Goal: Task Accomplishment & Management: Use online tool/utility

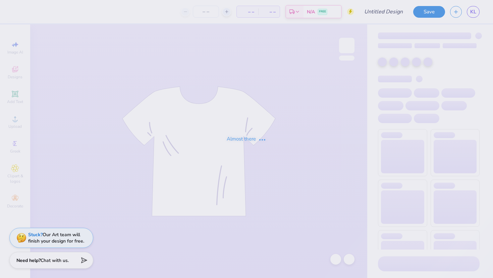
type input "Dudes Day 2025"
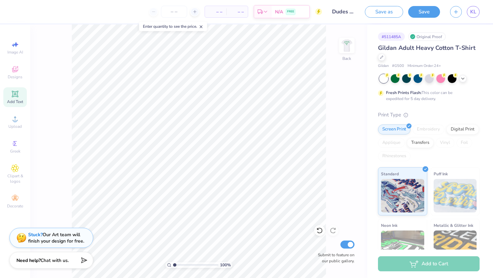
click at [15, 93] on icon at bounding box center [15, 94] width 8 height 8
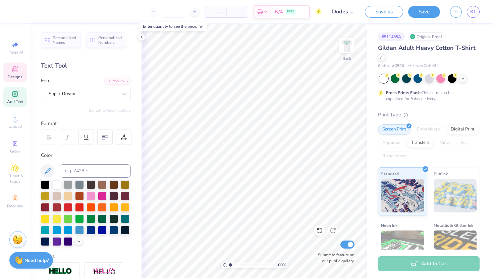
click at [14, 67] on icon at bounding box center [15, 69] width 8 height 8
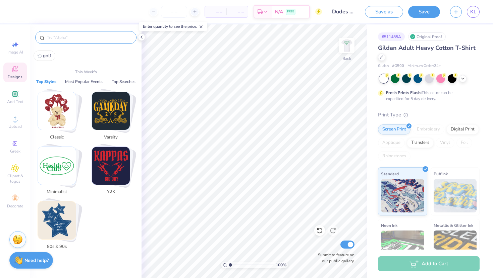
click at [78, 39] on input "text" at bounding box center [89, 37] width 86 height 7
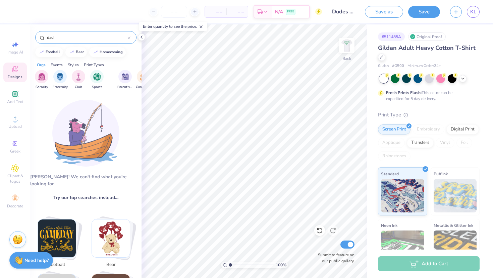
type input "dad"
click at [46, 105] on div "[PERSON_NAME]! We can't find what you're looking for. Try our top searches inst…" at bounding box center [85, 190] width 111 height 195
click at [57, 37] on input "dad" at bounding box center [86, 37] width 81 height 7
click at [60, 92] on div "Sorority Fraternity Club Sports Parent's Weekend Game Day Rush & Bid PR & Gener…" at bounding box center [85, 80] width 111 height 25
click at [67, 41] on div "dad" at bounding box center [85, 37] width 101 height 13
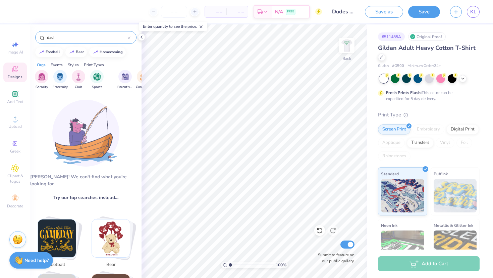
click at [66, 39] on input "dad" at bounding box center [86, 37] width 81 height 7
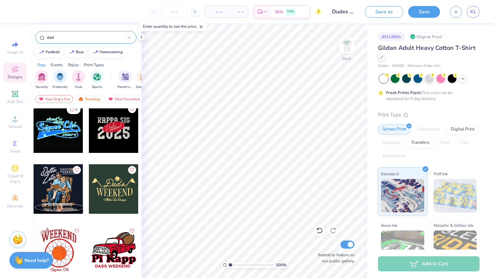
scroll to position [128, 0]
click at [110, 182] on div at bounding box center [114, 189] width 50 height 50
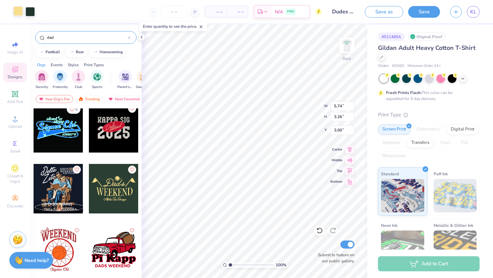
click at [16, 11] on div at bounding box center [17, 10] width 9 height 9
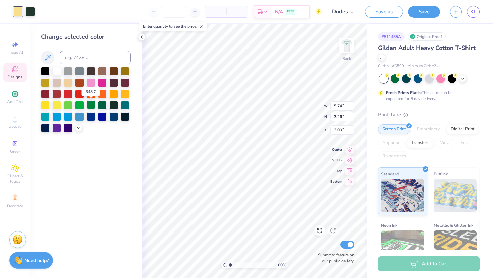
click at [92, 105] on div at bounding box center [90, 105] width 9 height 9
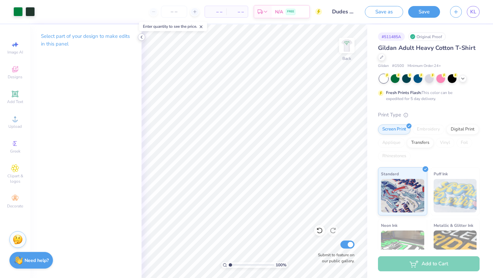
click at [141, 38] on polyline at bounding box center [141, 37] width 1 height 3
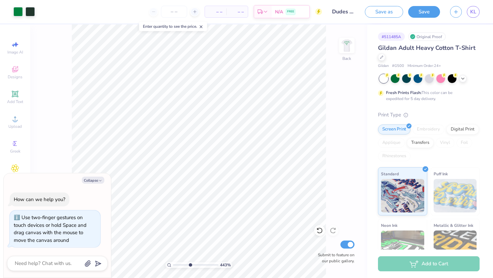
drag, startPoint x: 174, startPoint y: 265, endPoint x: 190, endPoint y: 263, distance: 15.5
click at [190, 263] on input "range" at bounding box center [195, 265] width 45 height 6
drag, startPoint x: 190, startPoint y: 266, endPoint x: 154, endPoint y: 264, distance: 35.2
type input "1"
click at [173, 264] on input "range" at bounding box center [195, 265] width 45 height 6
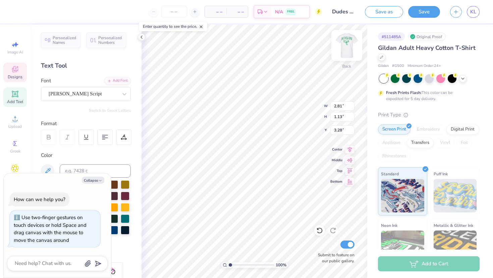
click at [349, 43] on img at bounding box center [346, 45] width 27 height 27
click at [350, 41] on img at bounding box center [346, 45] width 27 height 27
type textarea "x"
type textarea "AD"
type textarea "x"
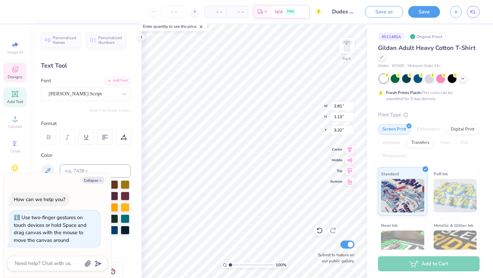
type textarea "A"
type textarea "x"
type textarea "A"
type textarea "x"
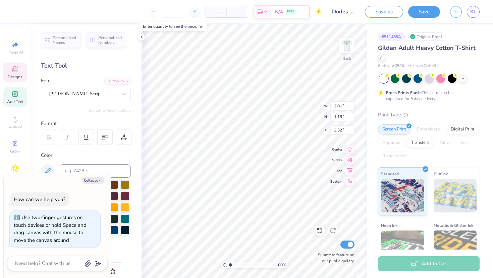
type textarea "AD"
type textarea "x"
type textarea "A"
type textarea "x"
type textarea "Dad’s"
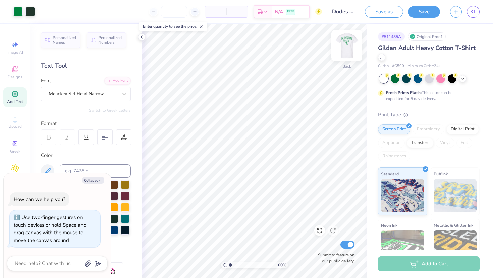
click at [346, 46] on img at bounding box center [346, 45] width 27 height 27
click at [346, 44] on img at bounding box center [346, 45] width 27 height 27
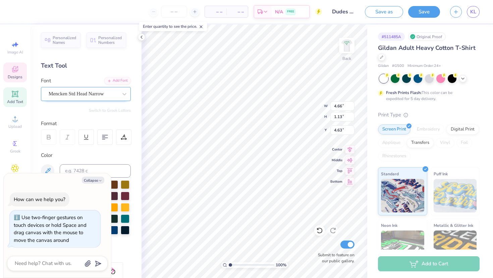
click at [114, 93] on div "Mencken Std Head Narrow" at bounding box center [83, 94] width 70 height 10
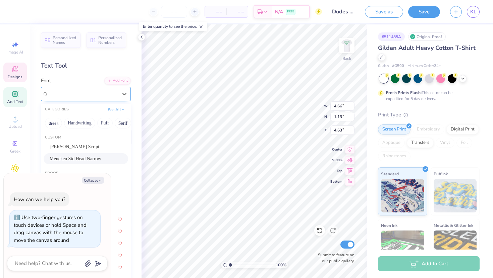
type textarea "x"
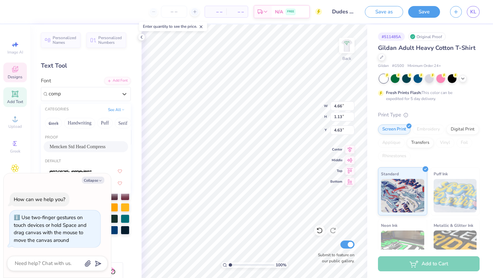
click at [78, 146] on span "Mencken Std Head Compress" at bounding box center [78, 146] width 56 height 7
type input "comp"
type textarea "x"
type input "3.62"
type input "1.09"
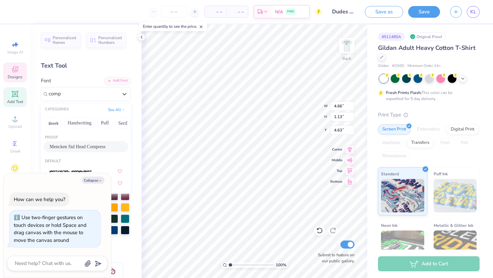
type input "4.65"
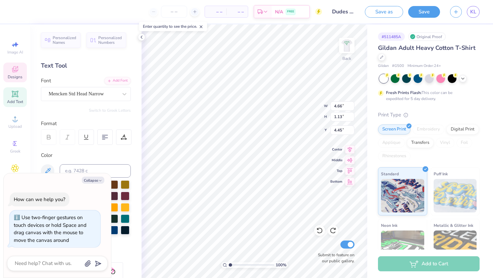
scroll to position [0, 1]
type textarea "x"
type textarea "Du"
type textarea "x"
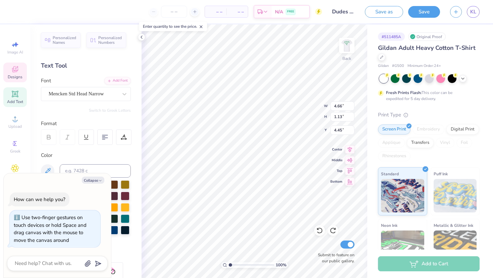
type textarea "D"
type textarea "x"
type textarea "DU"
type textarea "x"
type textarea "DUD"
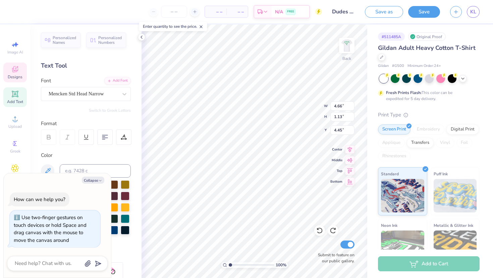
type textarea "x"
type textarea "DUDE"
type textarea "x"
type textarea "DUDES"
type textarea "x"
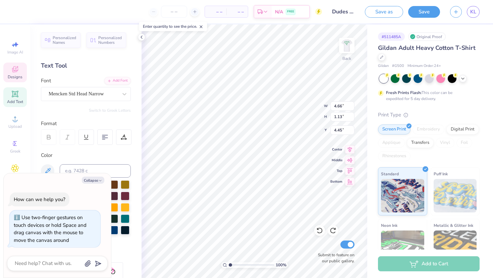
type textarea "DUDES D"
type textarea "x"
type textarea "DUDES DAY"
type textarea "x"
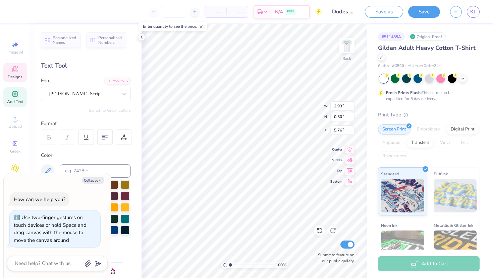
type textarea "Alpha Tau mega"
type textarea "x"
type textarea "Alpha Tau mega"
type textarea "x"
type textarea "Alpha au mega"
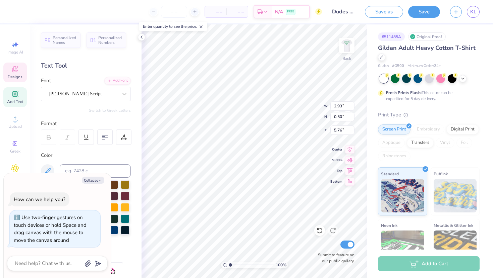
type textarea "x"
type textarea "Alphaau mega"
type textarea "x"
type textarea "Alphau mega"
type textarea "x"
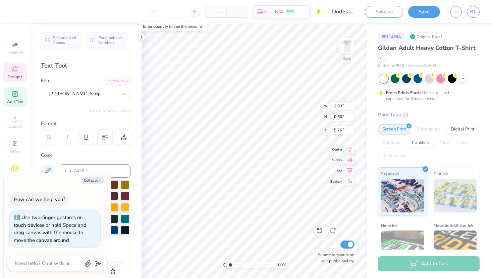
type textarea "Alau mega"
type textarea "x"
type textarea "Aau mega"
type textarea "x"
type textarea "au mega"
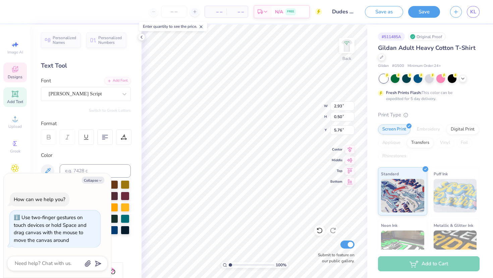
type textarea "x"
type textarea "au mega"
type textarea "x"
type textarea "au mea"
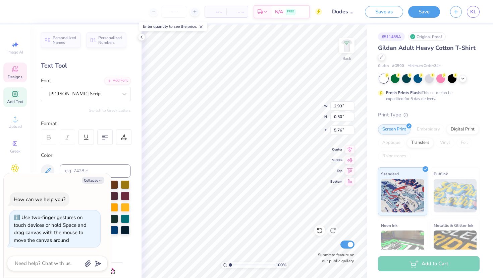
type textarea "x"
type textarea "au ma"
type textarea "x"
type textarea "au a"
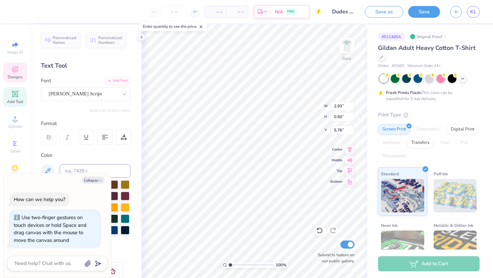
type textarea "x"
type textarea "aua"
type textarea "x"
type textarea "aa"
type textarea "x"
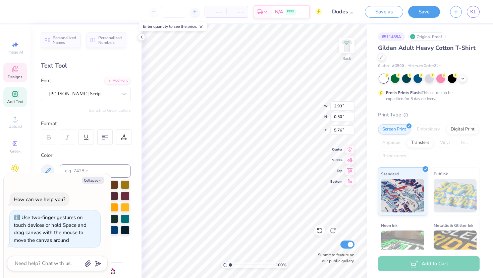
type textarea "a"
type textarea "x"
type textarea "Al"
type textarea "x"
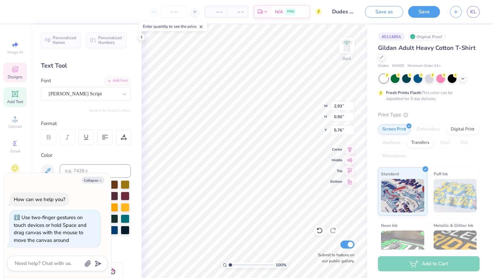
type textarea "Alp"
type textarea "x"
type textarea "Alph"
type textarea "x"
type textarea "Alpha"
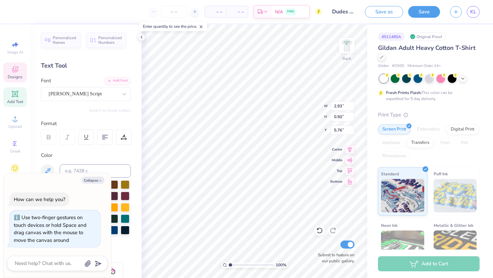
type textarea "x"
type textarea "Alpha"
type textarea "x"
type textarea "Alpha D"
type textarea "x"
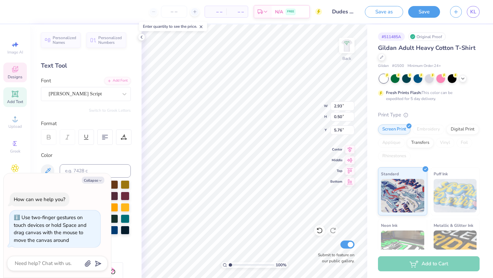
type textarea "Alpha De"
type textarea "x"
type textarea "Alpha Delt"
type textarea "x"
type textarea "Alpha Delta"
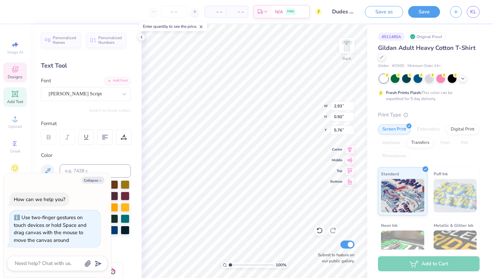
type textarea "x"
type textarea "Alpha Delta"
type textarea "x"
type textarea "Alpha Delta P"
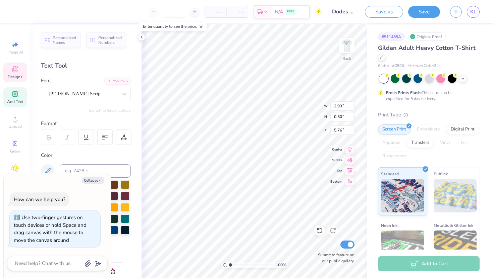
type textarea "x"
type textarea "Alpha Delta Pi"
click at [109, 97] on div "[PERSON_NAME] Script" at bounding box center [83, 94] width 70 height 10
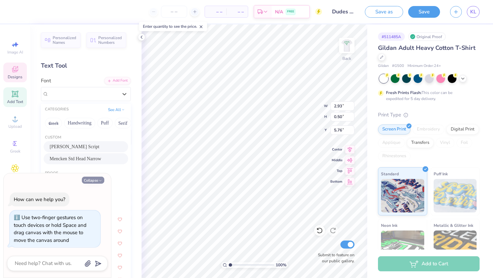
click at [97, 181] on button "Collapse" at bounding box center [93, 180] width 22 height 7
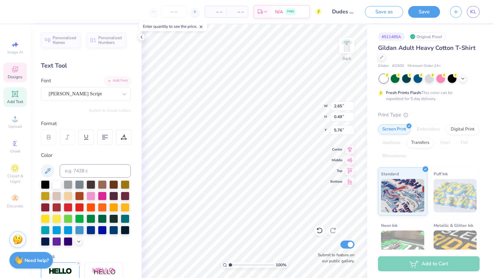
type textarea "x"
type input "2.65"
type input "0.49"
click at [95, 94] on div "[PERSON_NAME] Script" at bounding box center [83, 94] width 70 height 10
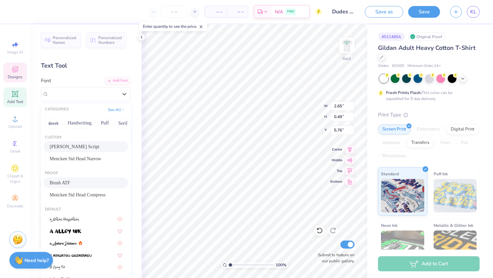
click at [67, 183] on span "Brush ATF" at bounding box center [60, 183] width 20 height 7
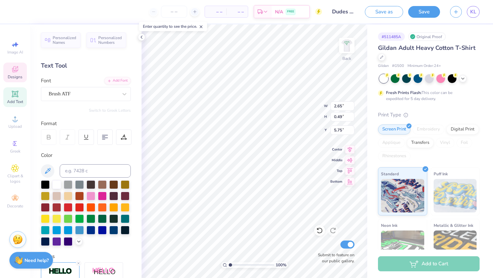
type input "3.07"
type input "0.51"
type input "5.75"
type input "3.27"
type input "4.84"
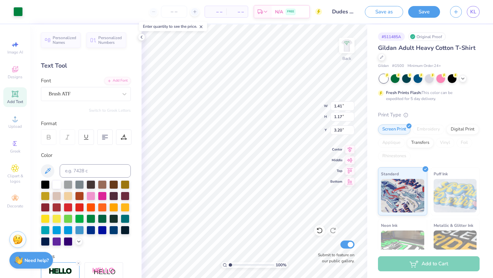
type input "4.84"
type input "3.00"
click at [319, 233] on icon at bounding box center [319, 231] width 7 height 7
click at [330, 231] on icon at bounding box center [333, 231] width 6 height 6
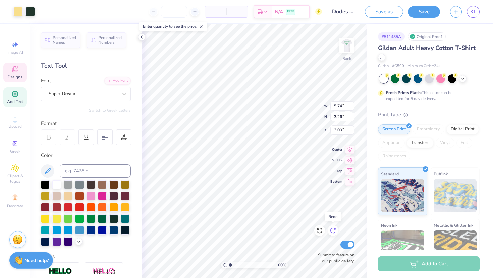
click at [330, 231] on icon at bounding box center [333, 231] width 6 height 6
type textarea "DUDES DAY"
type textarea "Alpha Delta Pi"
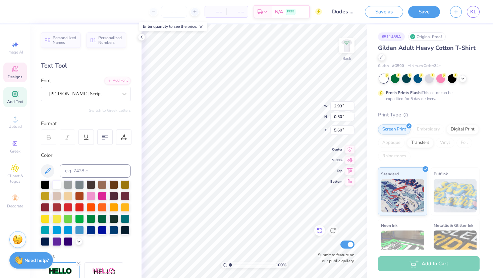
scroll to position [0, 1]
type input "5.60"
type textarea "Alpha Delta Pi"
type input "3.45"
click at [110, 96] on div "Mencken Std Head Narrow" at bounding box center [83, 94] width 70 height 10
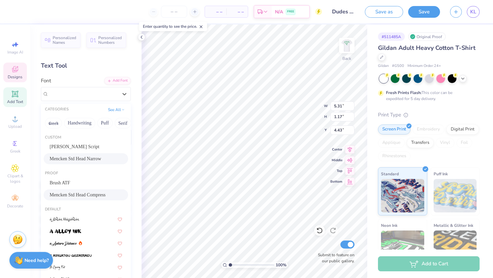
click at [68, 194] on span "Mencken Std Head Compress" at bounding box center [78, 195] width 56 height 7
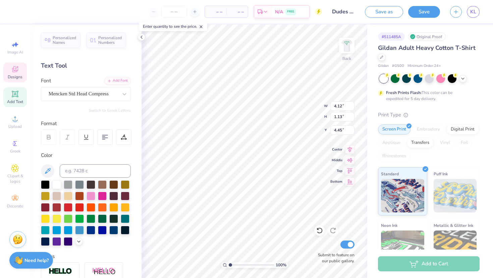
type input "4.12"
type input "1.13"
type input "4.45"
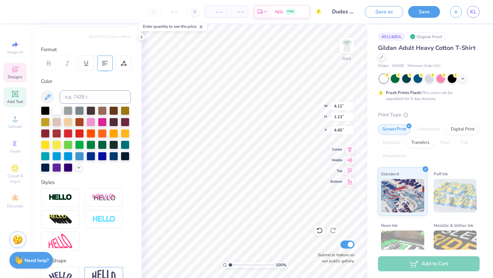
scroll to position [111, 0]
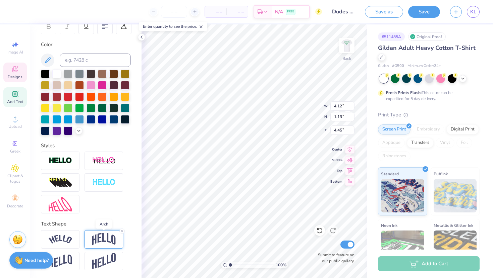
click at [106, 235] on img at bounding box center [103, 239] width 23 height 13
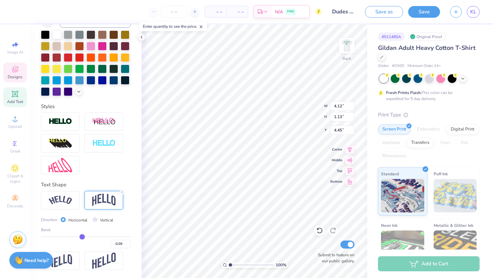
type input "-0.07"
type input "-0.06"
type input "-0.05"
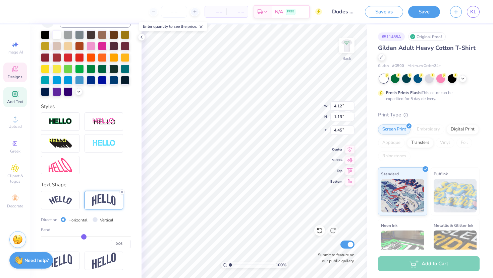
type input "-0.05"
type input "-0.04"
type input "-0.03"
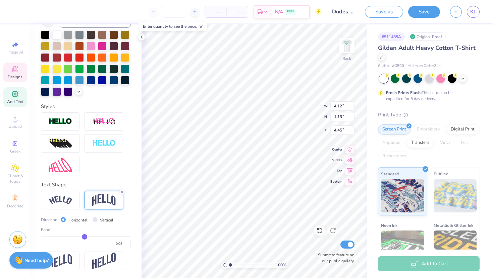
type input "-0.02"
type input "-0.01"
type input "0"
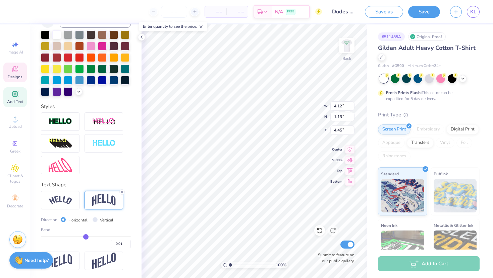
type input "0.00"
type input "0.01"
type input "0.02"
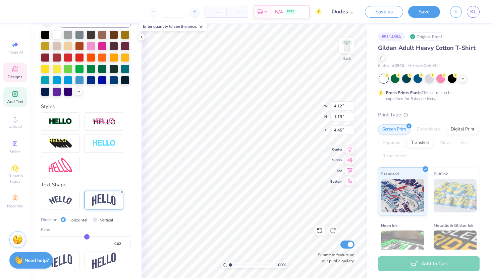
type input "0.03"
type input "0.04"
type input "0.05"
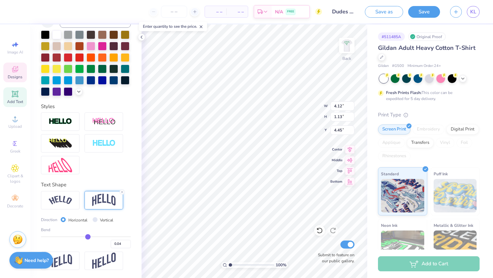
type input "0.05"
type input "0.06"
type input "0.07"
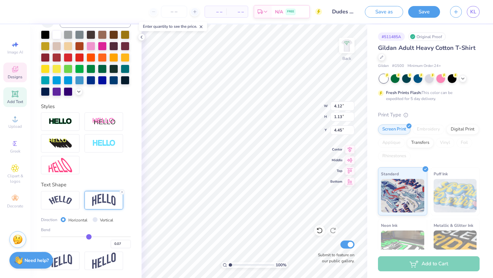
type input "0.08"
type input "0.09"
drag, startPoint x: 82, startPoint y: 237, endPoint x: 97, endPoint y: 228, distance: 17.2
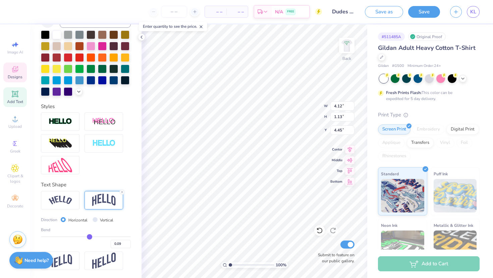
type input "0.08"
click at [89, 237] on input "range" at bounding box center [86, 237] width 90 height 1
type input "0.08"
type input "0.09"
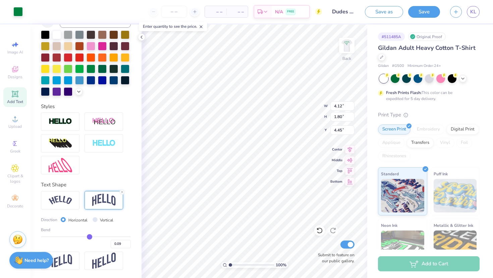
type input "3.00"
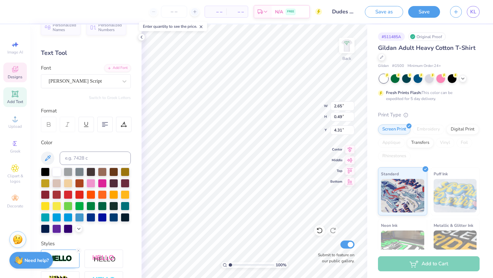
scroll to position [0, 0]
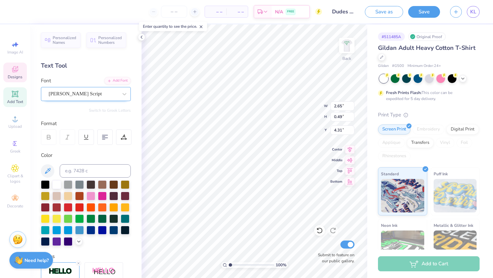
click at [73, 96] on div "[PERSON_NAME] Script" at bounding box center [83, 94] width 70 height 10
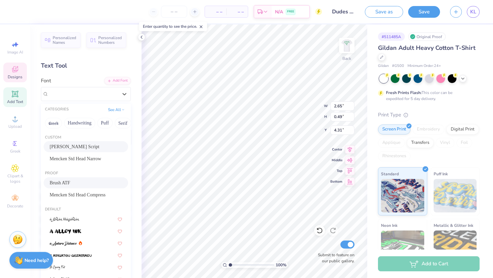
click at [68, 182] on span "Brush ATF" at bounding box center [60, 183] width 20 height 7
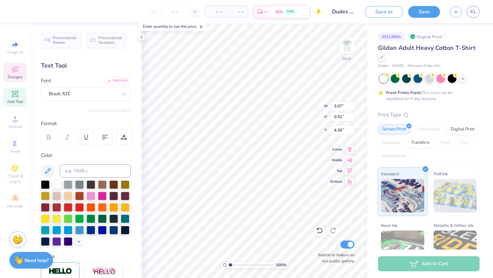
type input "3.07"
type input "0.51"
type input "4.30"
click at [344, 45] on img at bounding box center [346, 45] width 27 height 27
click at [344, 45] on img at bounding box center [346, 45] width 13 height 13
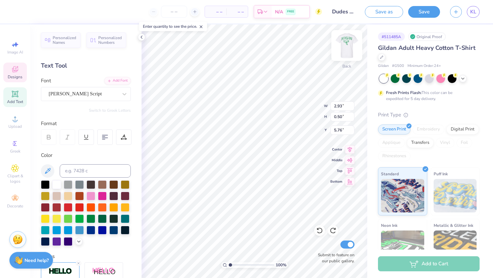
scroll to position [0, 1]
type textarea "Alpha Delta Pi"
type input "2.81"
type input "1.13"
type input "3.30"
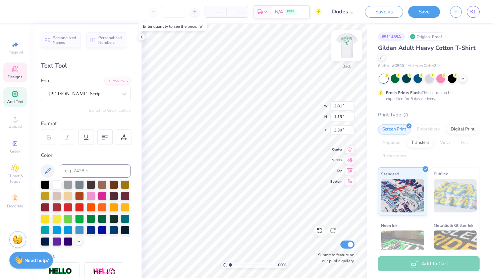
type textarea "2025"
type input "3.02"
type input "2.66"
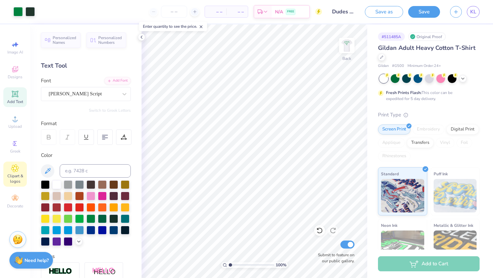
click at [13, 172] on icon at bounding box center [15, 169] width 8 height 8
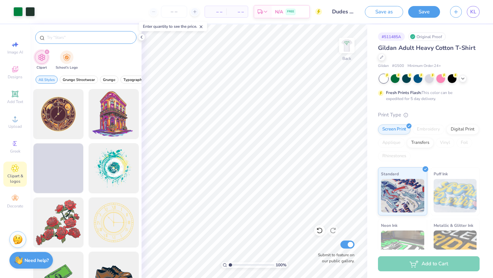
click at [73, 33] on div at bounding box center [85, 37] width 101 height 13
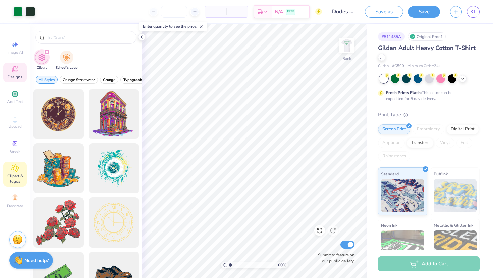
click at [14, 75] on span "Designs" at bounding box center [15, 76] width 15 height 5
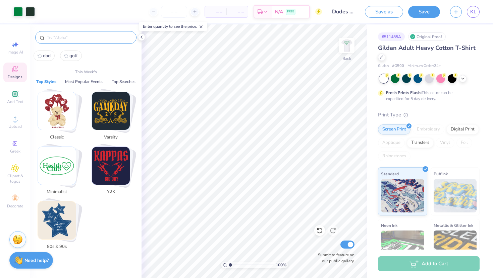
click at [65, 37] on input "text" at bounding box center [89, 37] width 86 height 7
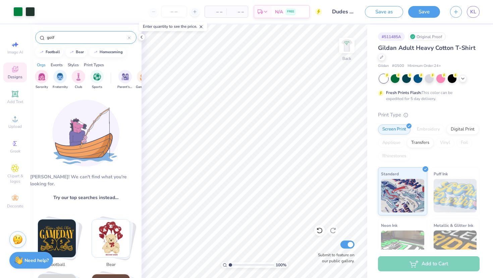
click at [75, 39] on input "golf" at bounding box center [86, 37] width 81 height 7
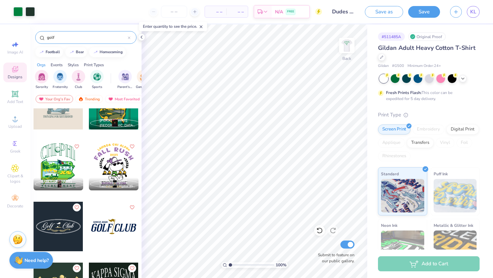
scroll to position [278, 0]
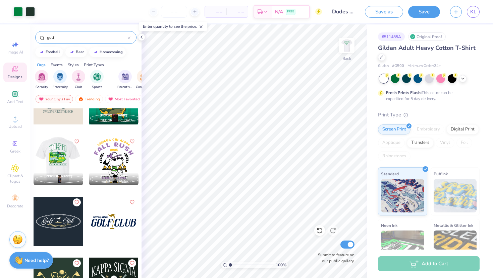
type input "golf"
click at [61, 151] on div at bounding box center [58, 161] width 50 height 50
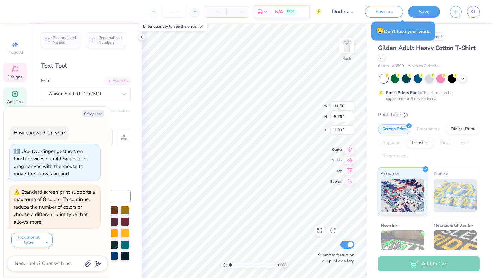
scroll to position [0, 0]
type textarea "x"
type textarea "AD PHI"
type textarea "x"
type textarea "AD PHI"
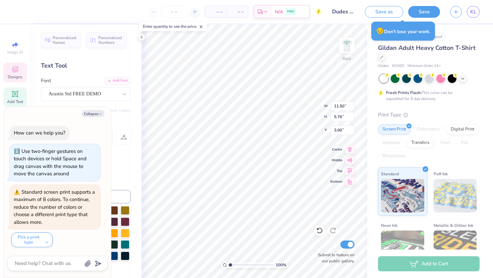
scroll to position [0, 0]
type textarea "x"
type textarea "AD P"
type textarea "x"
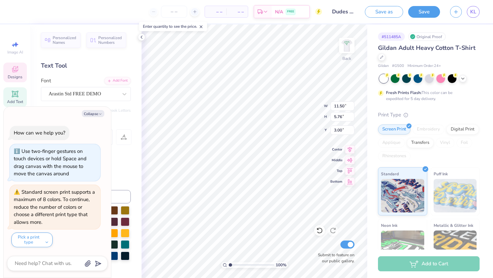
type textarea "AD PI"
type textarea "x"
type input "4.14"
type textarea "x"
type input "8.32"
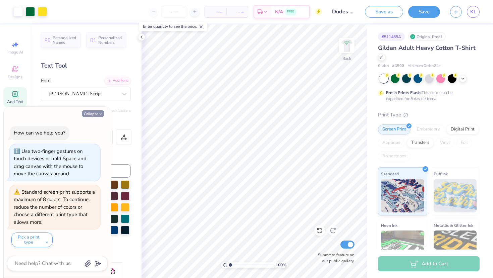
click at [89, 113] on button "Collapse" at bounding box center [93, 113] width 22 height 7
type textarea "x"
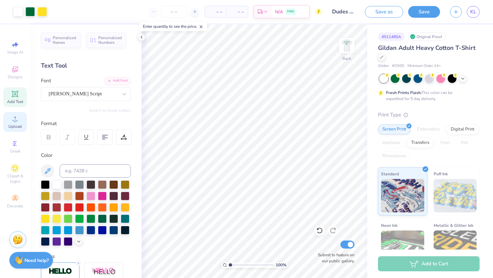
click at [16, 125] on span "Upload" at bounding box center [14, 126] width 13 height 5
click at [12, 74] on span "Designs" at bounding box center [15, 76] width 15 height 5
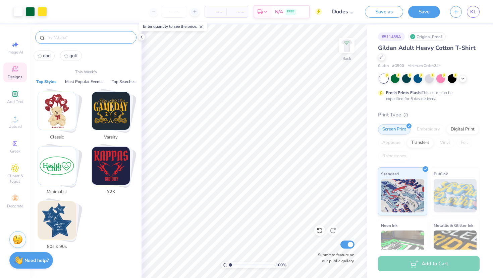
click at [78, 39] on input "text" at bounding box center [89, 37] width 86 height 7
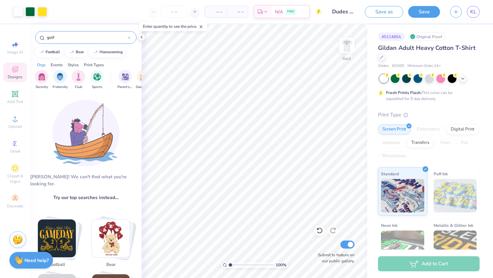
click at [88, 36] on input "golf" at bounding box center [86, 37] width 81 height 7
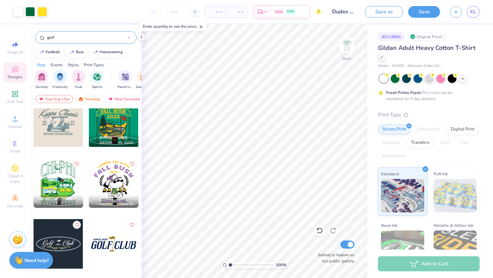
scroll to position [260, 0]
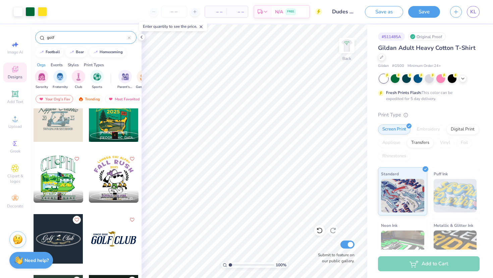
type input "golf"
click at [61, 166] on div at bounding box center [59, 178] width 50 height 50
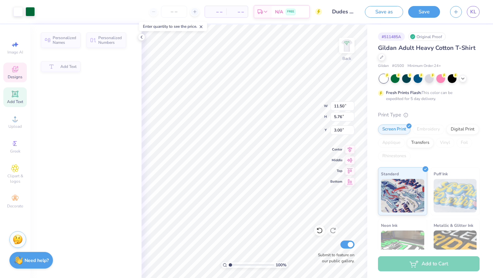
type input "11.50"
type input "5.76"
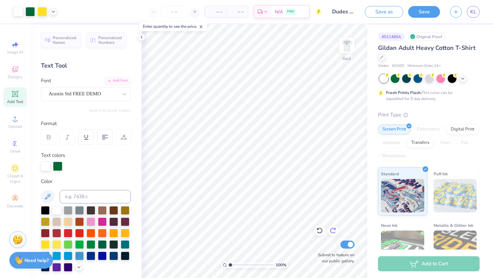
click at [333, 232] on icon at bounding box center [332, 231] width 7 height 7
type input "8.76"
type textarea "AD Pi"
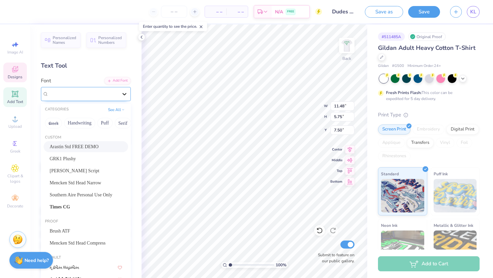
type input "7.50"
click at [119, 97] on div at bounding box center [124, 94] width 12 height 12
click at [71, 243] on span "Mencken Std Head Compress" at bounding box center [78, 243] width 56 height 7
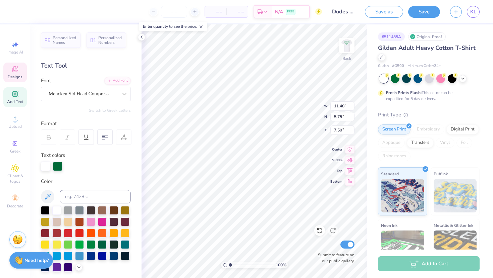
type textarea "AD PI"
click at [348, 45] on img at bounding box center [346, 45] width 27 height 27
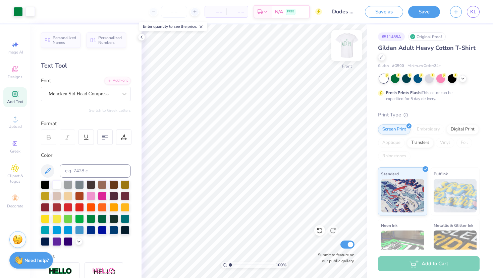
click at [343, 45] on img at bounding box center [346, 45] width 27 height 27
type input "13.47"
type input "4.65"
type input "1.46"
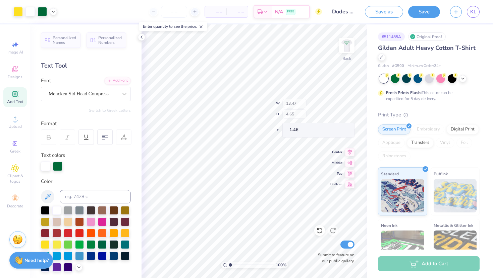
type input "11.48"
type input "5.75"
type input "7.50"
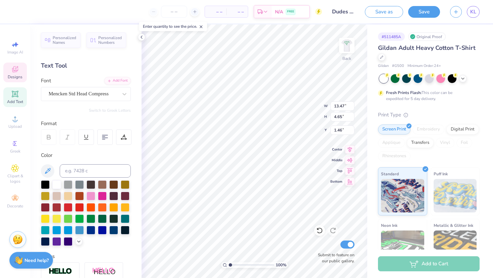
type textarea "AD PI"
type input "8.50"
type input "3.57"
type input "8.48"
type input "9.23"
